Goal: Task Accomplishment & Management: Manage account settings

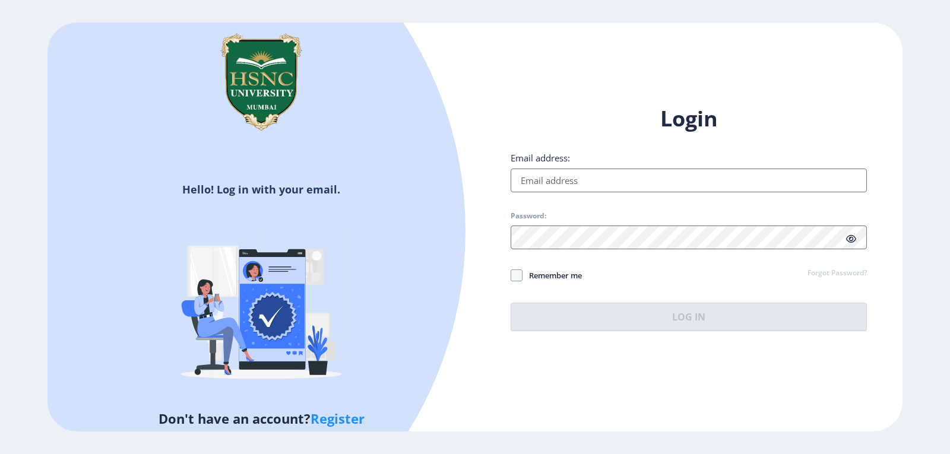
type input "[EMAIL_ADDRESS][DOMAIN_NAME]"
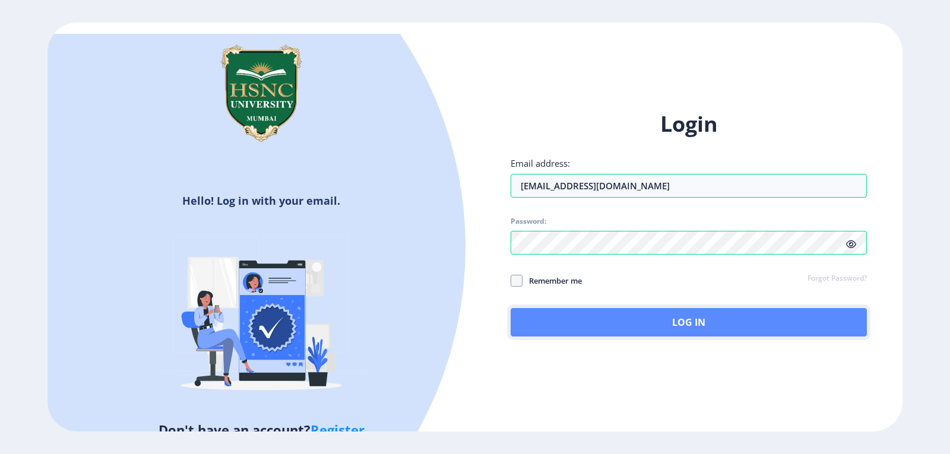
click at [663, 322] on button "Log In" at bounding box center [688, 322] width 356 height 28
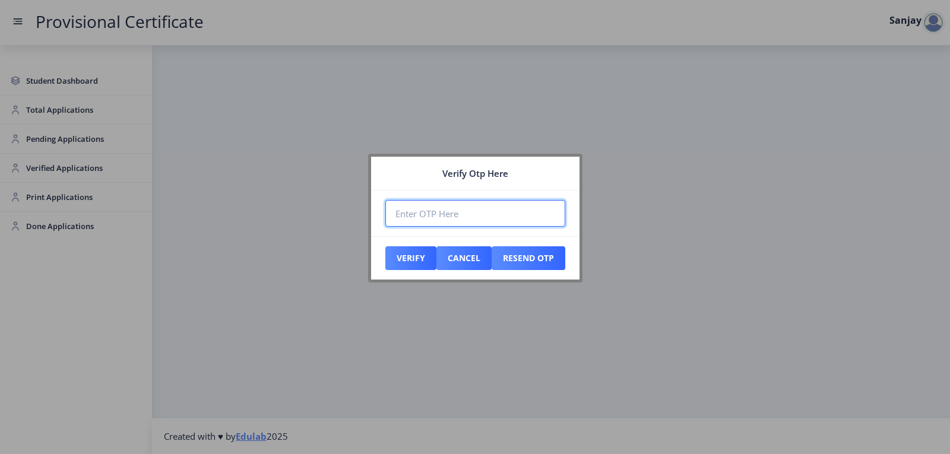
paste input "897888"
type input "897888"
click at [399, 255] on button "Verify" at bounding box center [410, 258] width 51 height 24
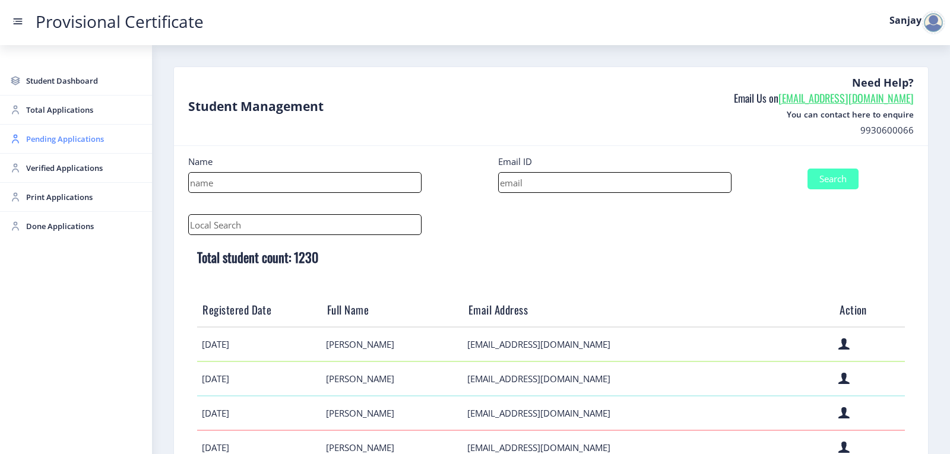
click at [65, 138] on span "Pending Applications" at bounding box center [84, 139] width 116 height 14
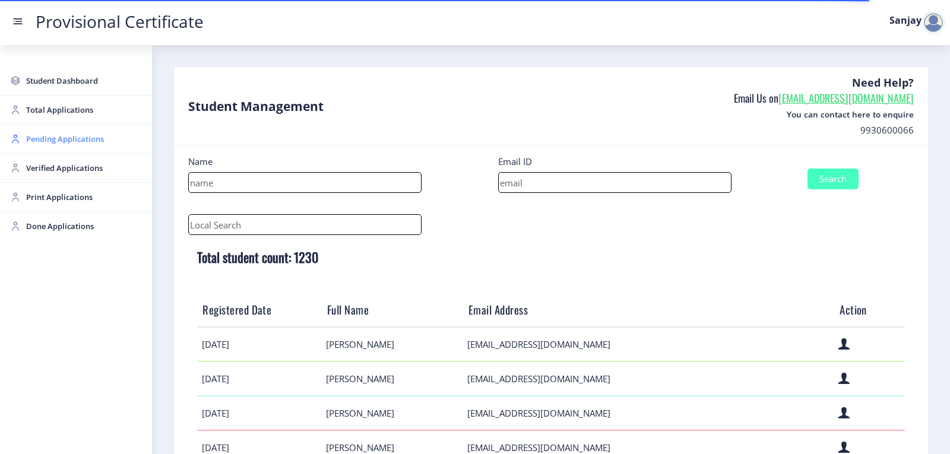
click at [63, 139] on span "Pending Applications" at bounding box center [84, 139] width 116 height 14
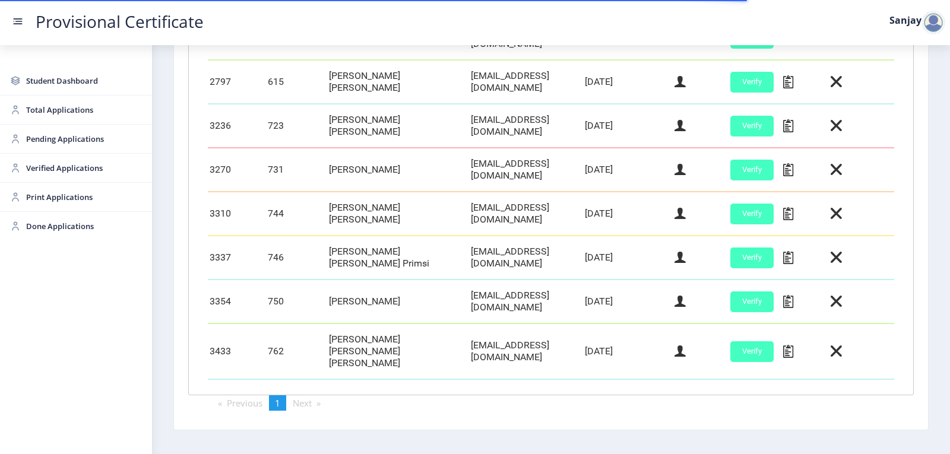
scroll to position [418, 0]
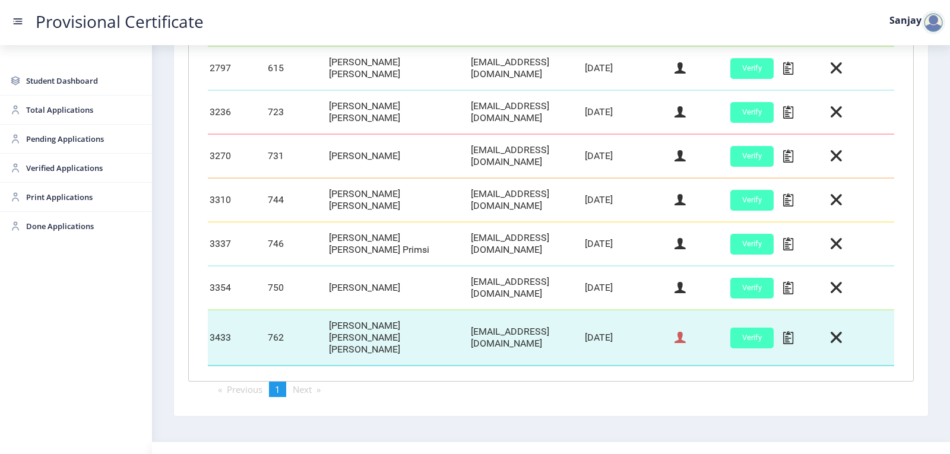
click at [678, 330] on icon at bounding box center [679, 337] width 11 height 15
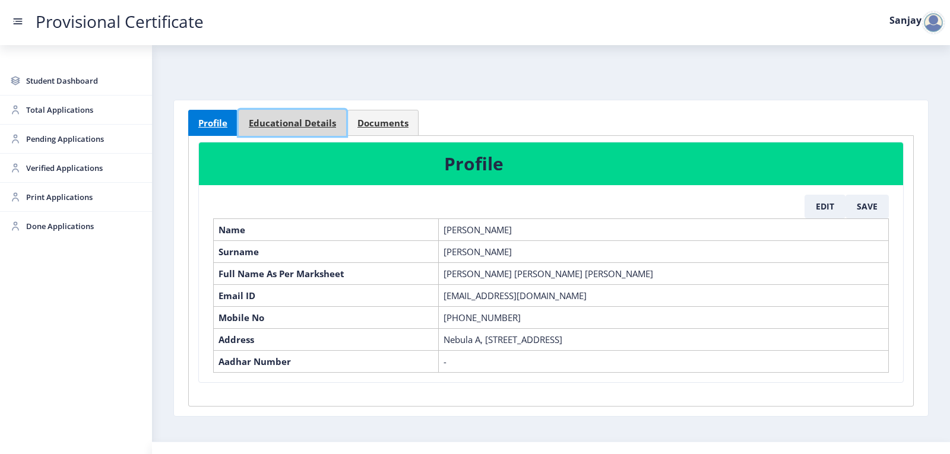
drag, startPoint x: 319, startPoint y: 125, endPoint x: 313, endPoint y: 129, distance: 7.2
click at [316, 126] on span "Educational Details" at bounding box center [292, 123] width 87 height 9
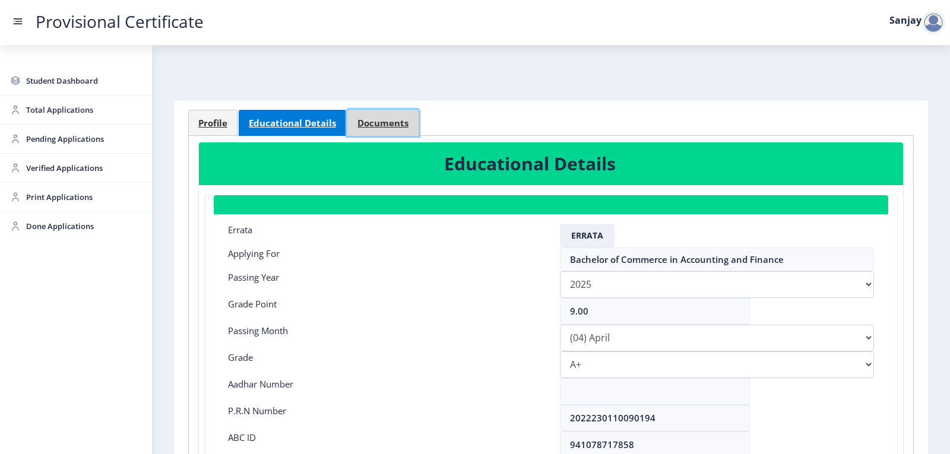
click at [383, 120] on span "Documents" at bounding box center [382, 123] width 51 height 9
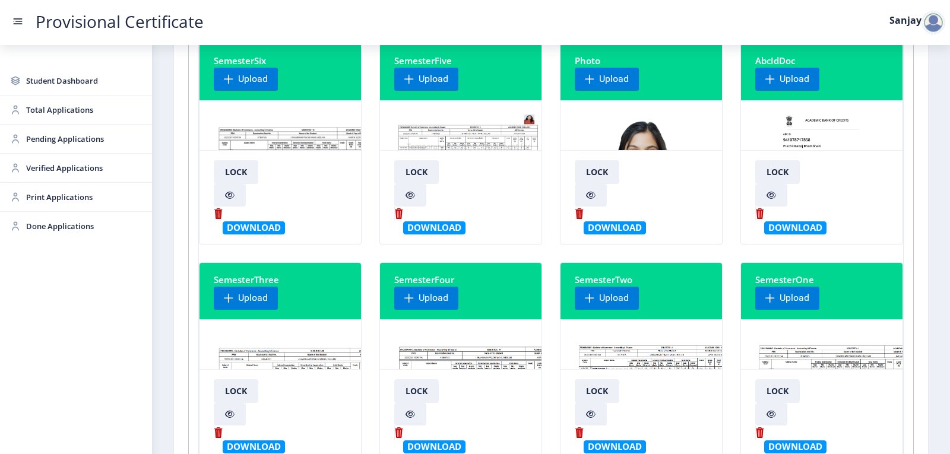
scroll to position [119, 0]
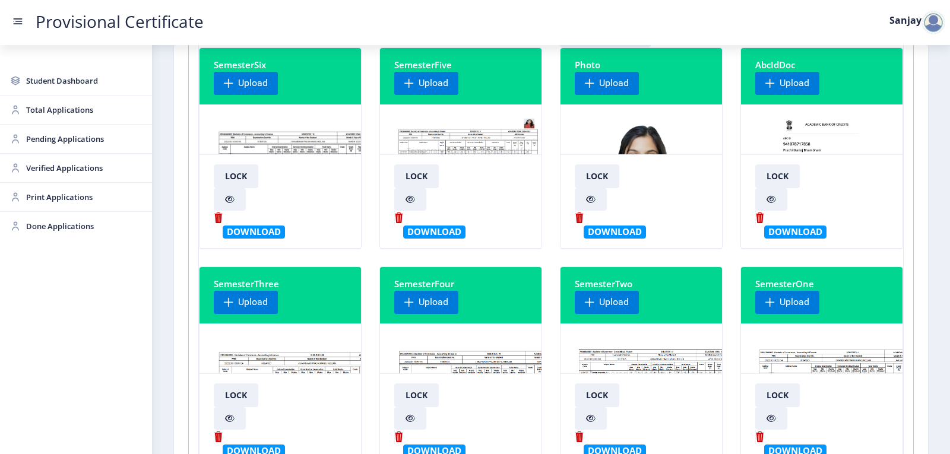
click at [281, 137] on img at bounding box center [299, 158] width 171 height 89
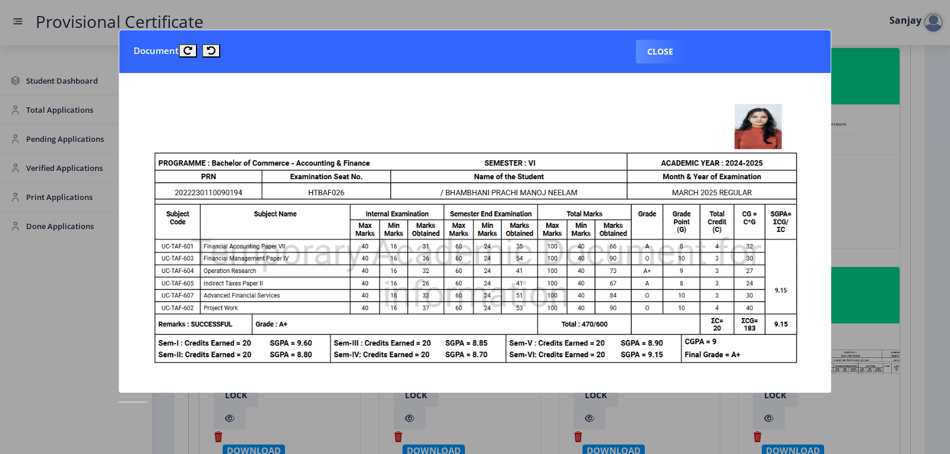
click at [661, 47] on button "Close" at bounding box center [660, 52] width 49 height 24
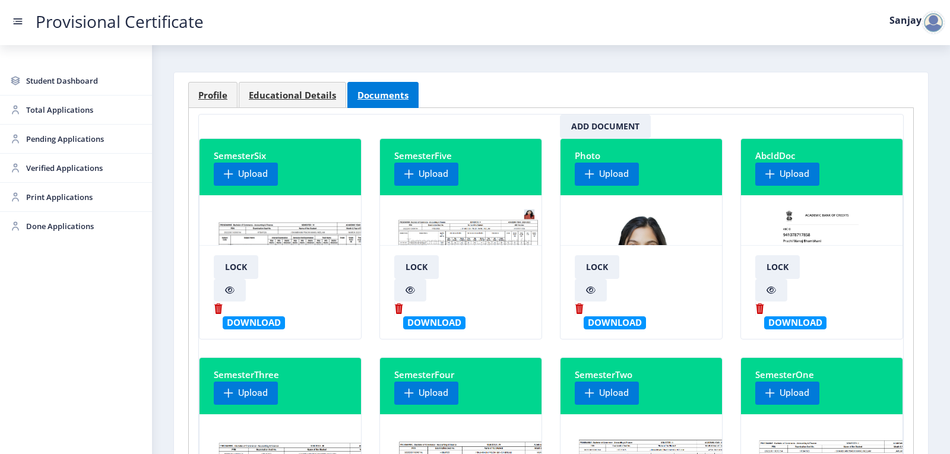
scroll to position [0, 0]
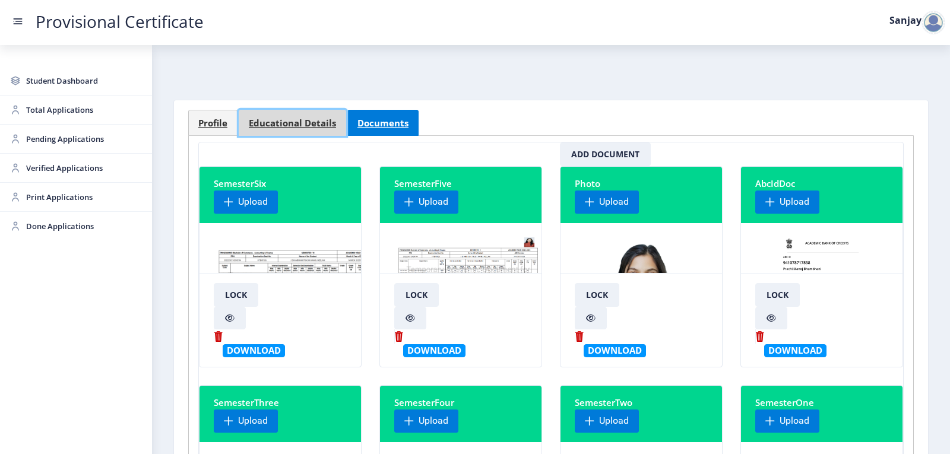
click at [296, 124] on span "Educational Details" at bounding box center [292, 123] width 87 height 9
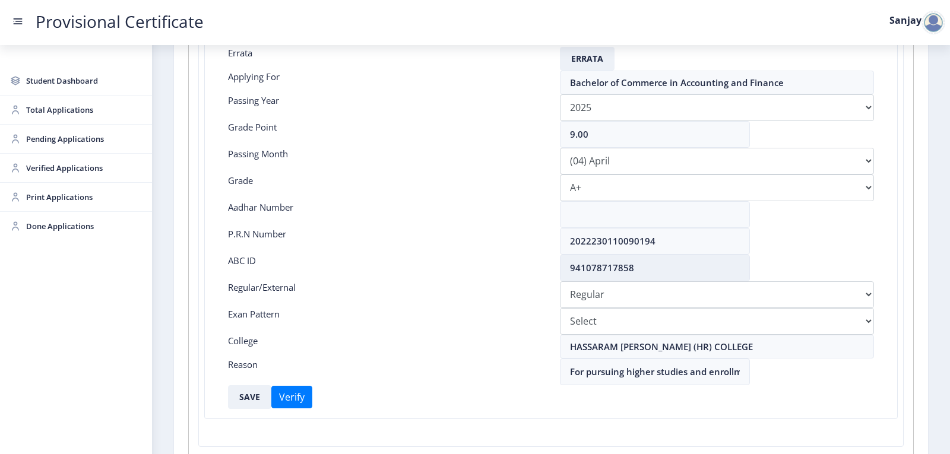
scroll to position [178, 0]
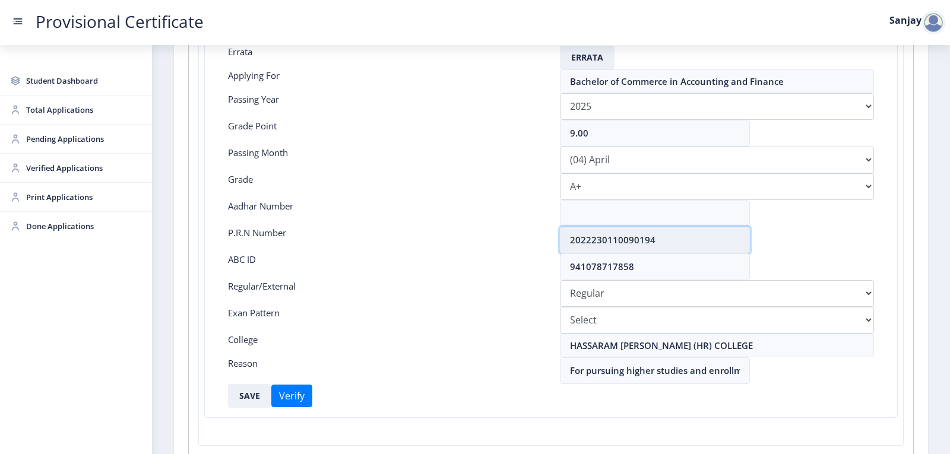
drag, startPoint x: 569, startPoint y: 238, endPoint x: 665, endPoint y: 239, distance: 95.6
click at [665, 239] on input "2022230110090194" at bounding box center [655, 240] width 190 height 27
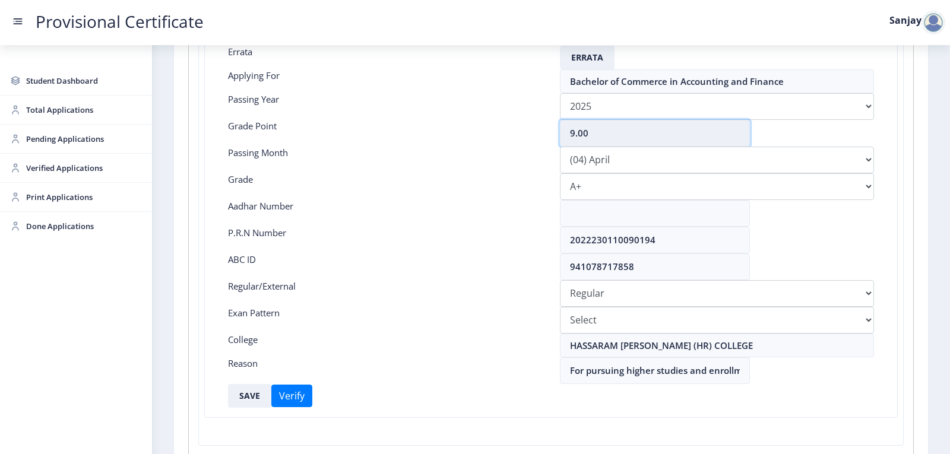
click at [610, 139] on input "9.00" at bounding box center [655, 133] width 190 height 27
click at [599, 162] on select "Please select PassingMonth (01) January (02) February (03) March (04) April (05…" at bounding box center [717, 160] width 314 height 27
select select "March"
click at [560, 147] on select "Please select PassingMonth (01) January (02) February (03) March (04) April (05…" at bounding box center [717, 160] width 314 height 27
click at [249, 398] on button "SAVE" at bounding box center [249, 396] width 43 height 24
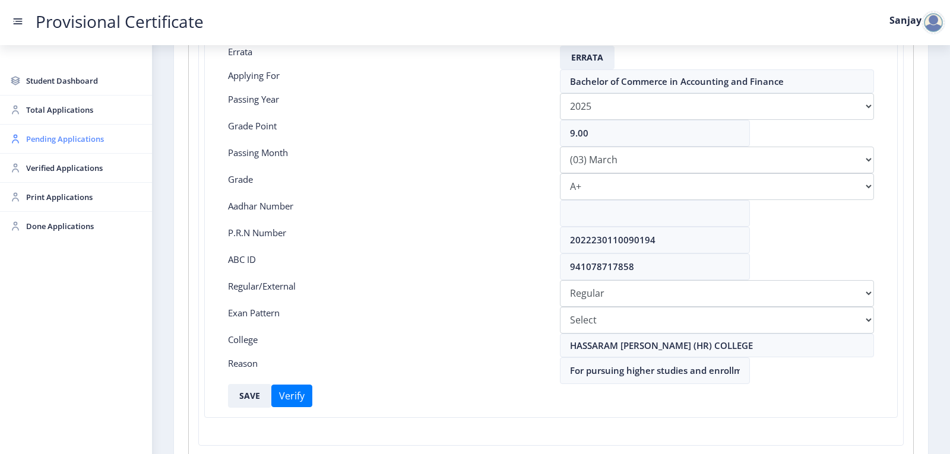
drag, startPoint x: 61, startPoint y: 138, endPoint x: 67, endPoint y: 134, distance: 6.9
click at [61, 137] on span "Pending Applications" at bounding box center [84, 139] width 116 height 14
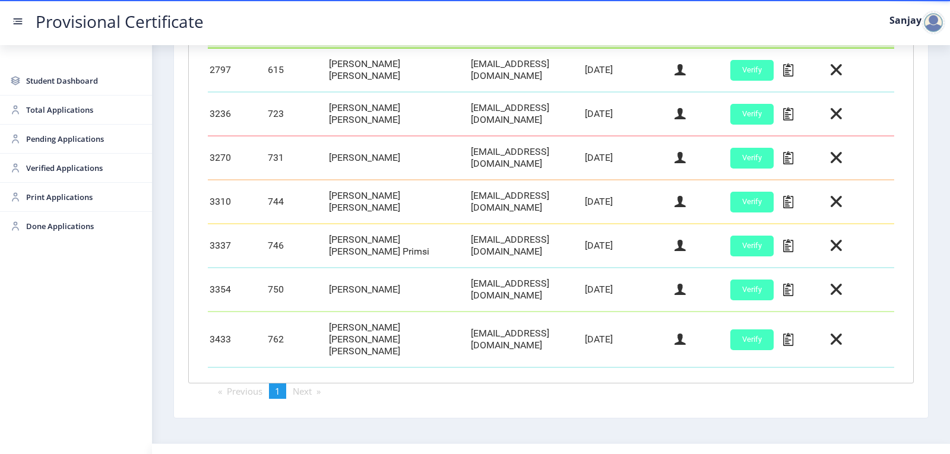
scroll to position [418, 0]
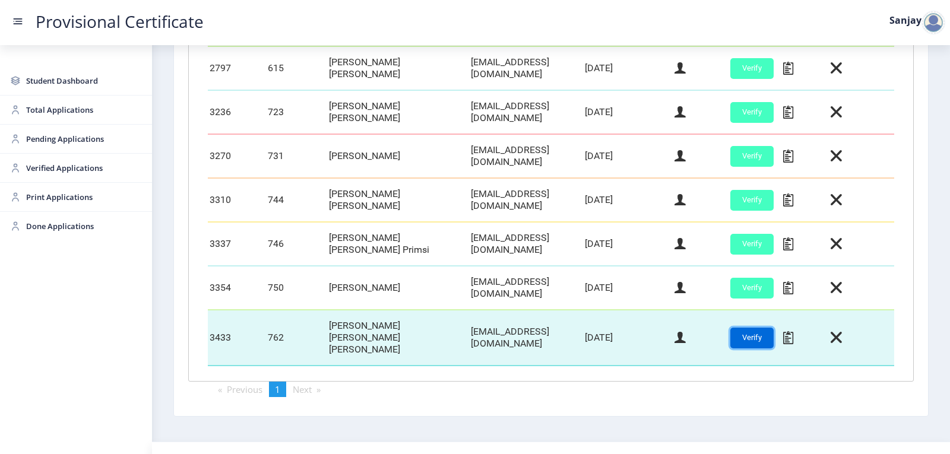
click at [745, 328] on button "Verify" at bounding box center [751, 338] width 43 height 21
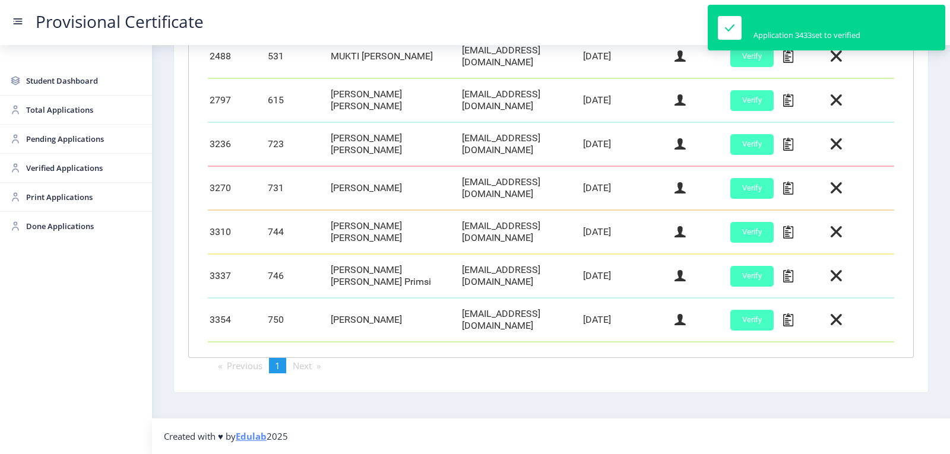
scroll to position [380, 0]
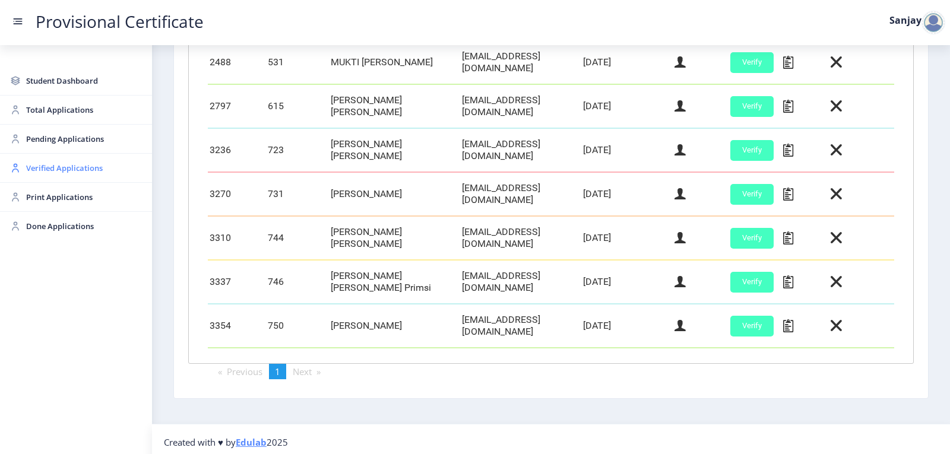
click at [51, 169] on span "Verified Applications" at bounding box center [84, 168] width 116 height 14
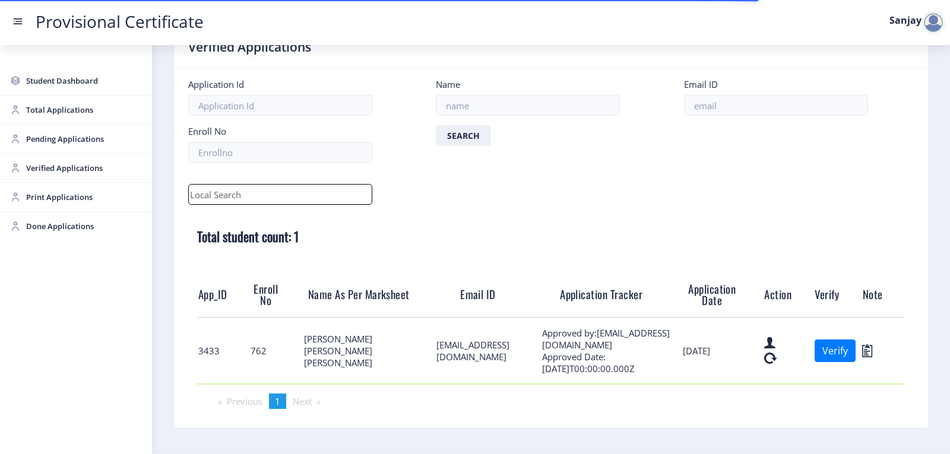
scroll to position [72, 0]
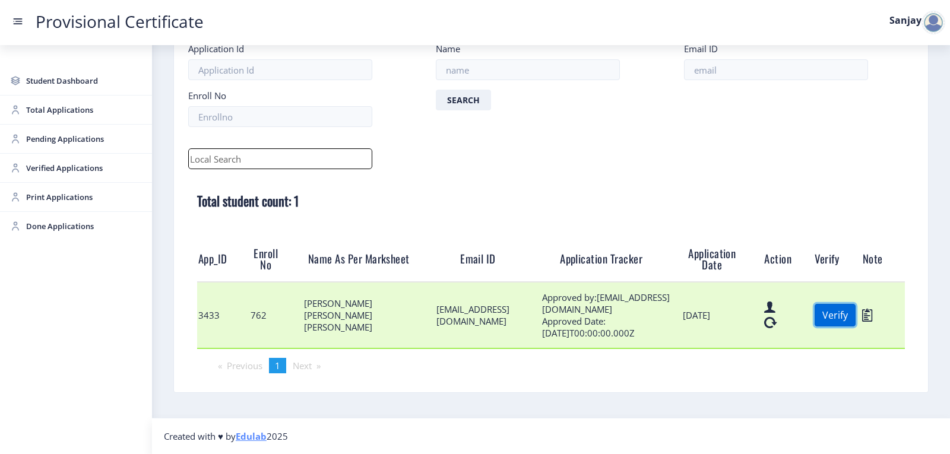
click at [841, 315] on button "Verify" at bounding box center [834, 315] width 41 height 23
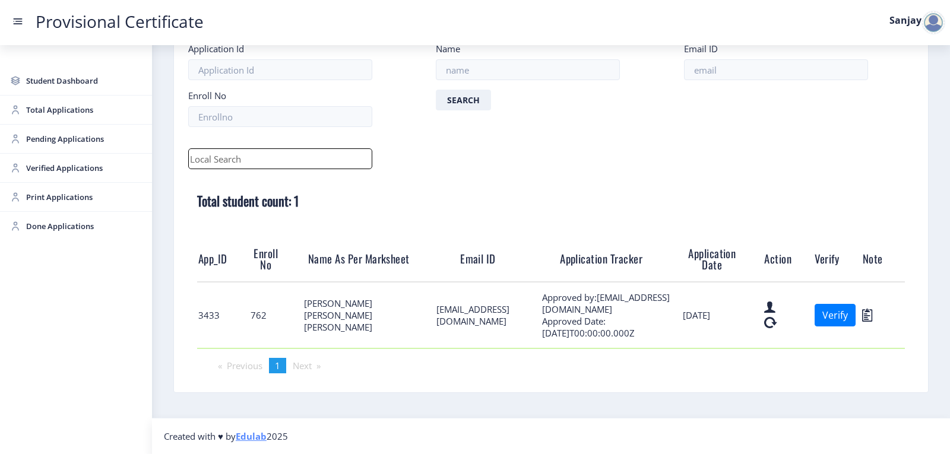
scroll to position [7, 0]
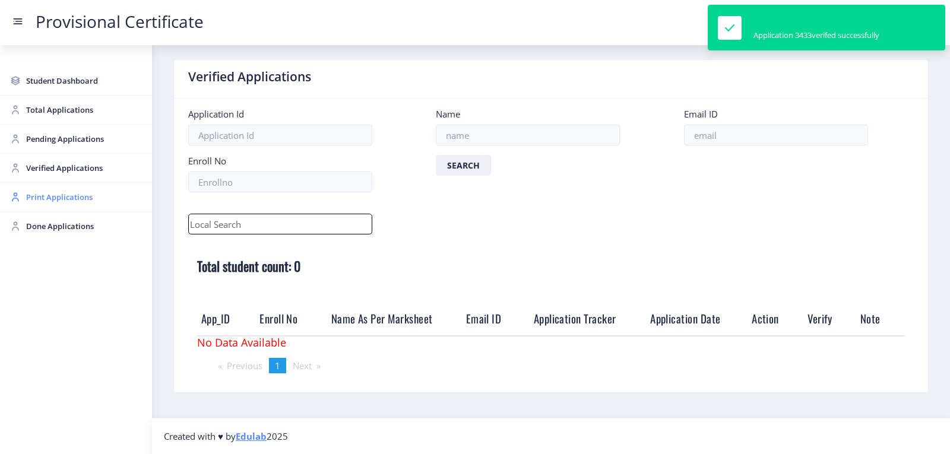
click at [28, 193] on span "Print Applications" at bounding box center [84, 197] width 116 height 14
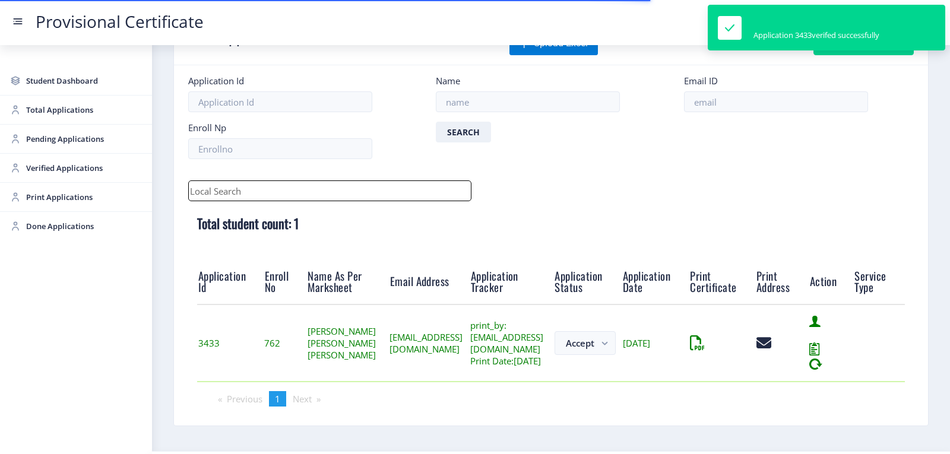
scroll to position [93, 0]
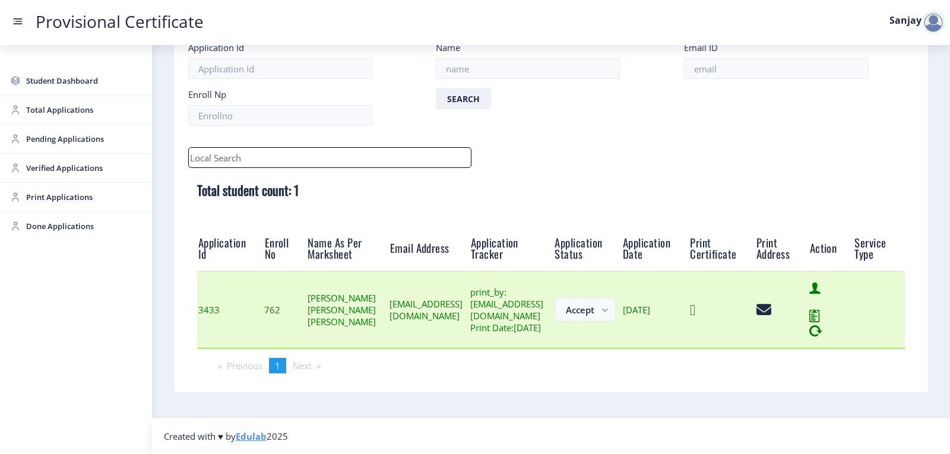
click at [695, 309] on icon at bounding box center [692, 310] width 5 height 15
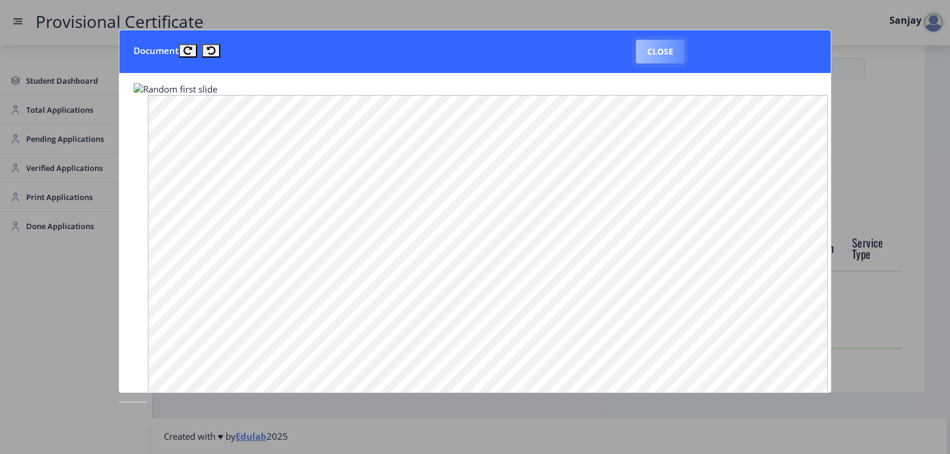
click at [654, 59] on button "Close" at bounding box center [660, 52] width 49 height 24
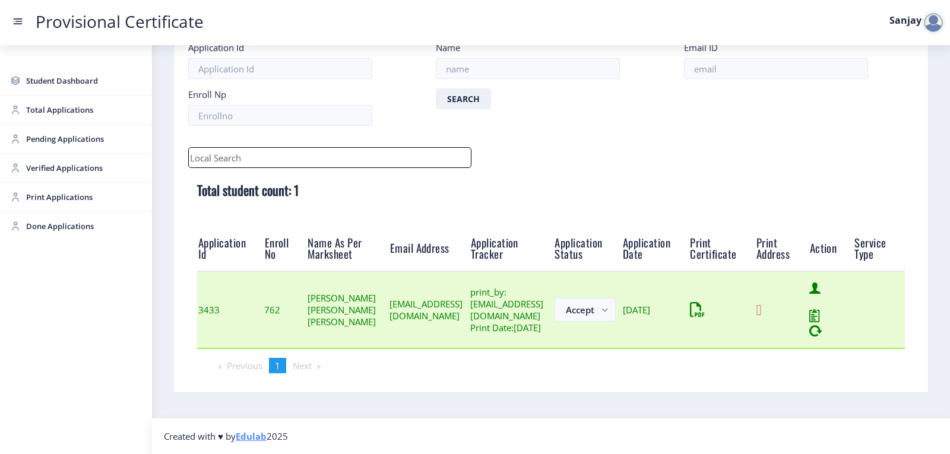
click at [761, 308] on icon at bounding box center [758, 310] width 5 height 15
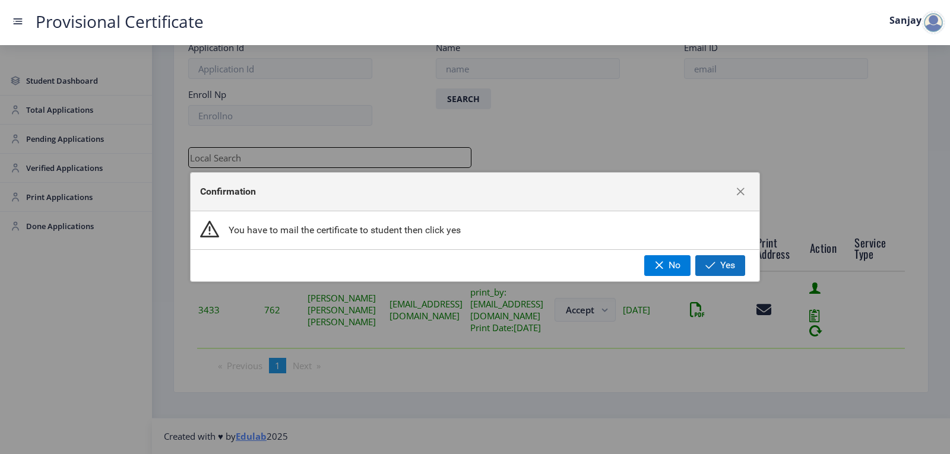
click at [710, 261] on span "button" at bounding box center [710, 265] width 10 height 9
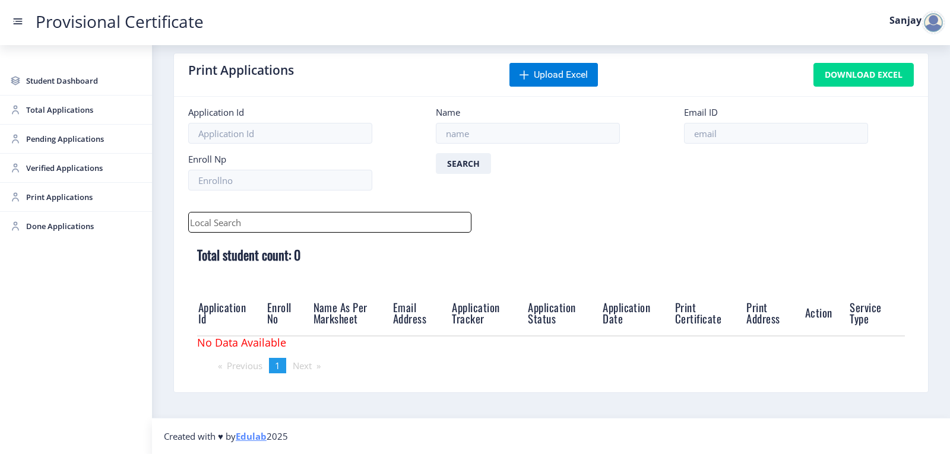
scroll to position [0, 0]
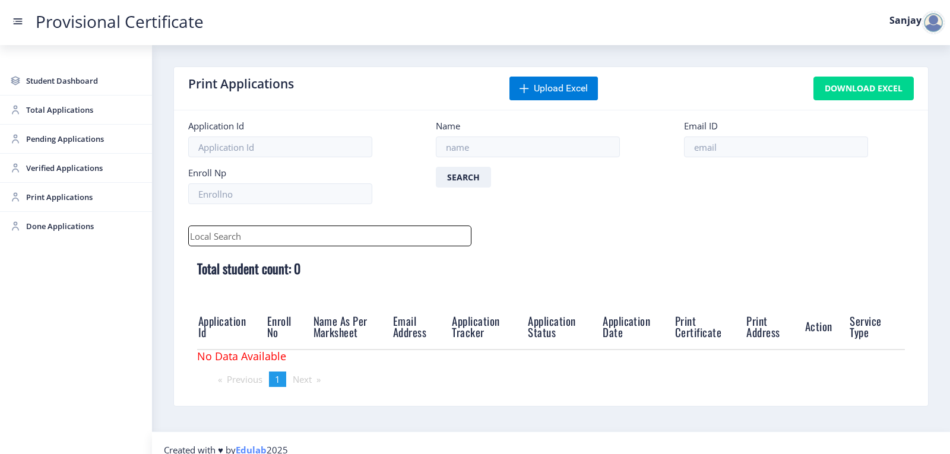
click at [937, 24] on div at bounding box center [933, 23] width 24 height 24
click at [900, 86] on span "Log out" at bounding box center [902, 87] width 76 height 14
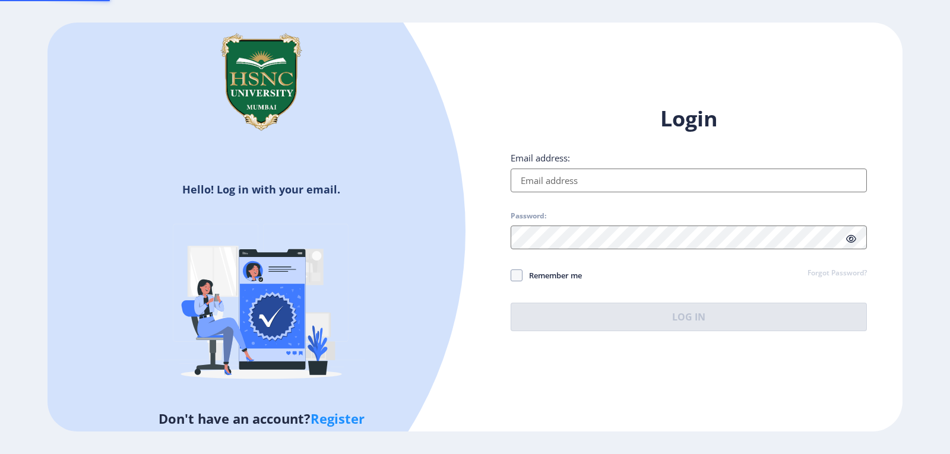
type input "[EMAIL_ADDRESS][DOMAIN_NAME]"
